Goal: Information Seeking & Learning: Learn about a topic

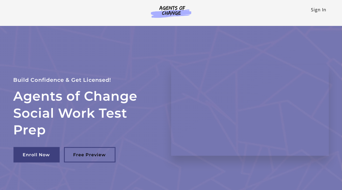
click at [322, 12] on link "Sign In" at bounding box center [318, 10] width 15 height 6
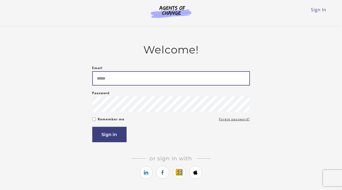
type input "**********"
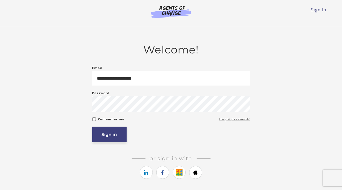
drag, startPoint x: 83, startPoint y: 138, endPoint x: 100, endPoint y: 134, distance: 17.9
click at [84, 137] on div "**********" at bounding box center [170, 119] width 315 height 152
click at [102, 136] on button "Sign in" at bounding box center [109, 134] width 34 height 15
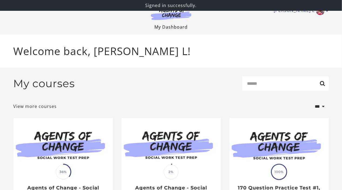
click at [172, 27] on link "My Dashboard" at bounding box center [170, 27] width 33 height 6
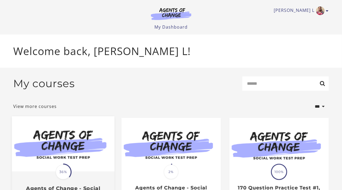
click at [71, 167] on div "Translation missing: en.liquid.partials.dashboard_course_card.progress_descript…" at bounding box center [63, 172] width 17 height 17
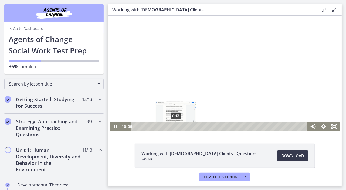
click at [174, 127] on div "8:13" at bounding box center [219, 126] width 169 height 9
click at [168, 126] on div "7:08" at bounding box center [219, 126] width 169 height 9
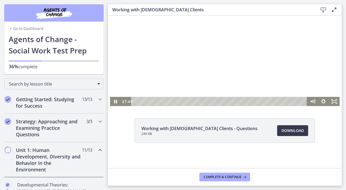
click at [275, 53] on div at bounding box center [225, 48] width 230 height 115
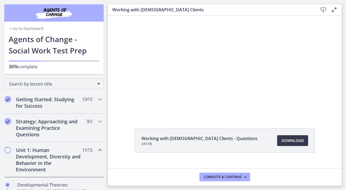
scroll to position [8, 0]
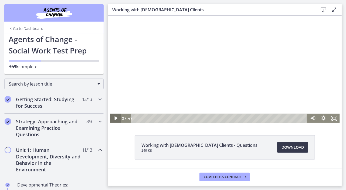
click at [114, 118] on icon "Play Video" at bounding box center [115, 118] width 3 height 4
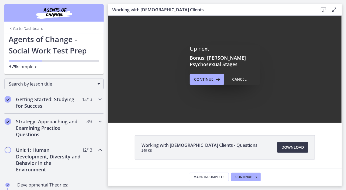
scroll to position [0, 0]
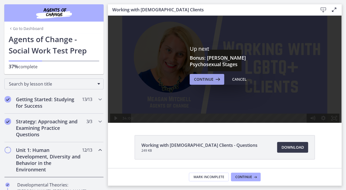
click at [208, 78] on span "Continue" at bounding box center [203, 79] width 19 height 6
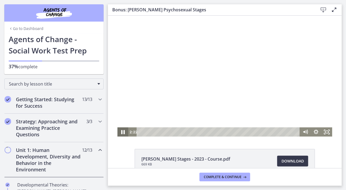
click at [122, 132] on icon "Pause" at bounding box center [122, 131] width 13 height 11
click at [140, 132] on div "0:01" at bounding box center [218, 131] width 156 height 9
click at [121, 133] on icon "Play Video" at bounding box center [122, 131] width 11 height 9
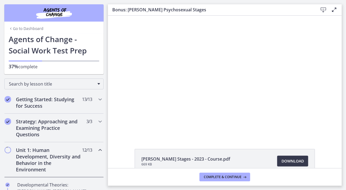
drag, startPoint x: 335, startPoint y: 87, endPoint x: 333, endPoint y: 99, distance: 12.3
click at [333, 99] on div "Click for sound @keyframes VOLUME_SMALL_WAVE_FLASH { 0% { opacity: 0; } 33% { o…" at bounding box center [225, 75] width 234 height 121
drag, startPoint x: 345, startPoint y: 111, endPoint x: 346, endPoint y: 136, distance: 25.1
click at [346, 131] on html "Skip to main content Go to Dashboard Go to Dashboard Go to Dashboard Agents of …" at bounding box center [173, 95] width 346 height 190
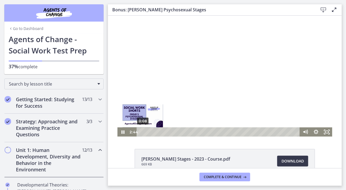
click at [141, 132] on div "0:08" at bounding box center [218, 131] width 156 height 9
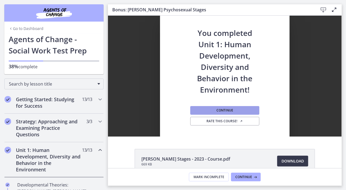
click at [238, 111] on button "Continue" at bounding box center [224, 110] width 69 height 9
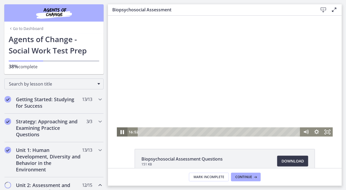
click at [121, 132] on icon "Pause" at bounding box center [122, 132] width 4 height 4
